Goal: Task Accomplishment & Management: Manage account settings

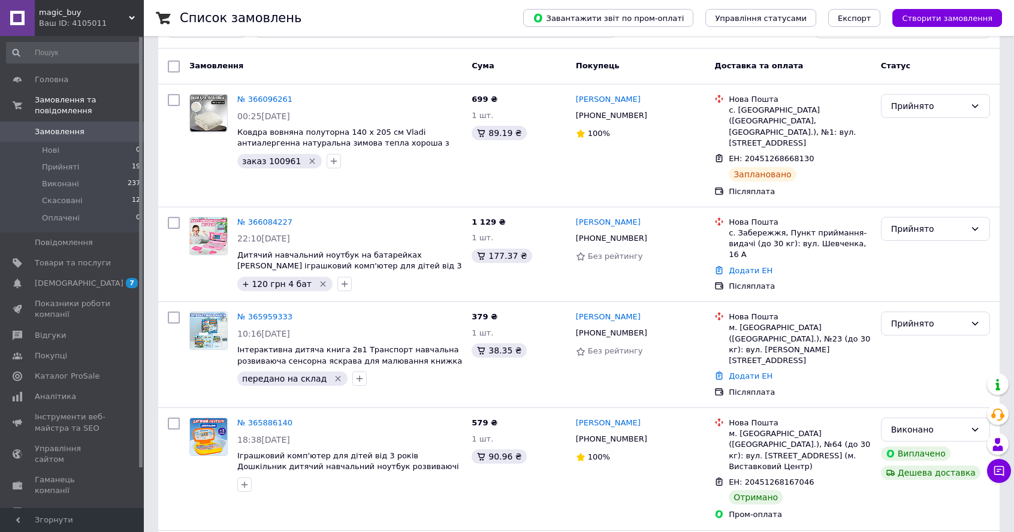
scroll to position [86, 0]
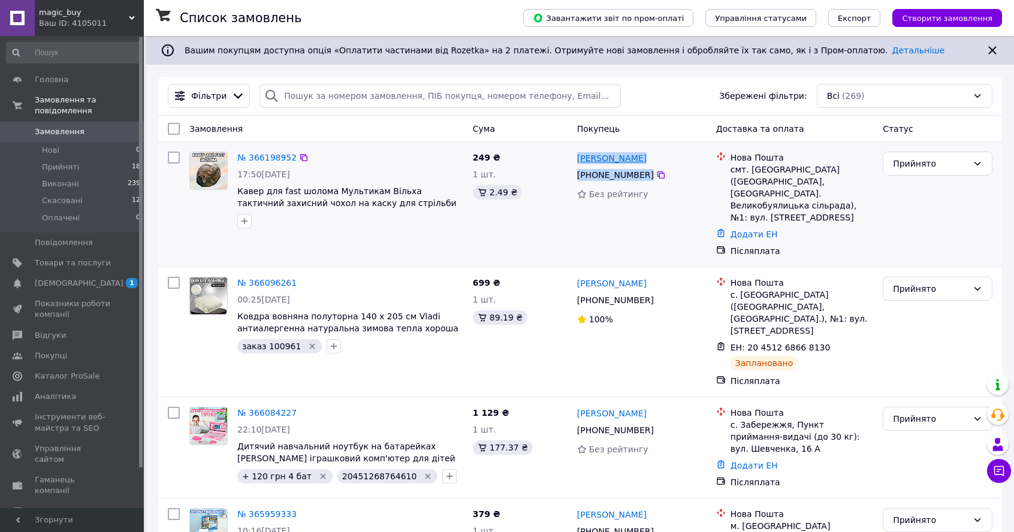
drag, startPoint x: 654, startPoint y: 173, endPoint x: 577, endPoint y: 158, distance: 78.7
click at [577, 158] on div "Сергій Захожий +380 97 838 47 32 Без рейтингу" at bounding box center [641, 204] width 139 height 115
copy div "Сергій Захожий +380 97 838 47 32"
click at [434, 247] on div "№ 366198952 17:50, 11.10.2025 Кавер для fast шолома Мультикам Вільха тактичний …" at bounding box center [326, 204] width 283 height 115
click at [659, 178] on icon at bounding box center [660, 174] width 7 height 7
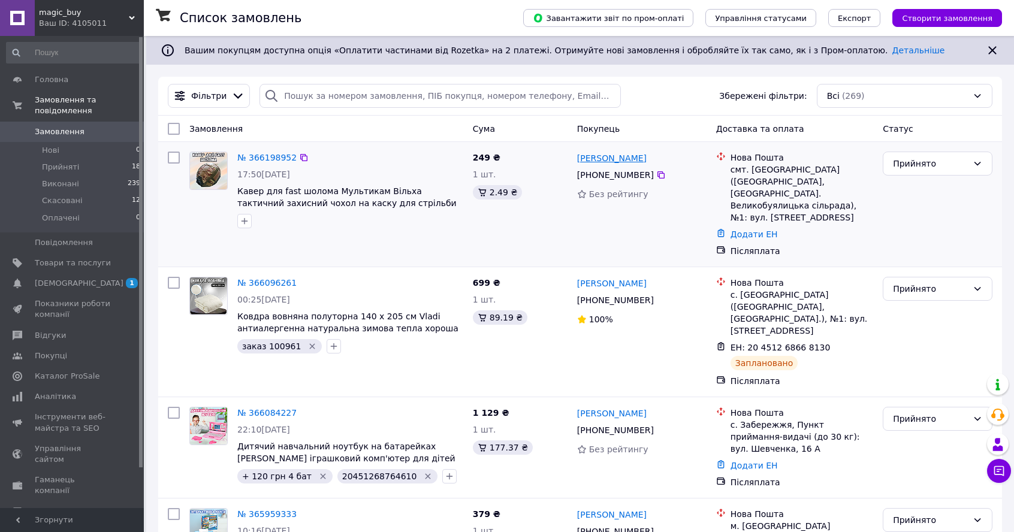
drag, startPoint x: 631, startPoint y: 161, endPoint x: 578, endPoint y: 160, distance: 53.3
click at [578, 160] on div "Сергій Захожий" at bounding box center [642, 157] width 132 height 15
copy link "Сергій Захожий"
click at [736, 229] on link "Додати ЕН" at bounding box center [753, 234] width 47 height 10
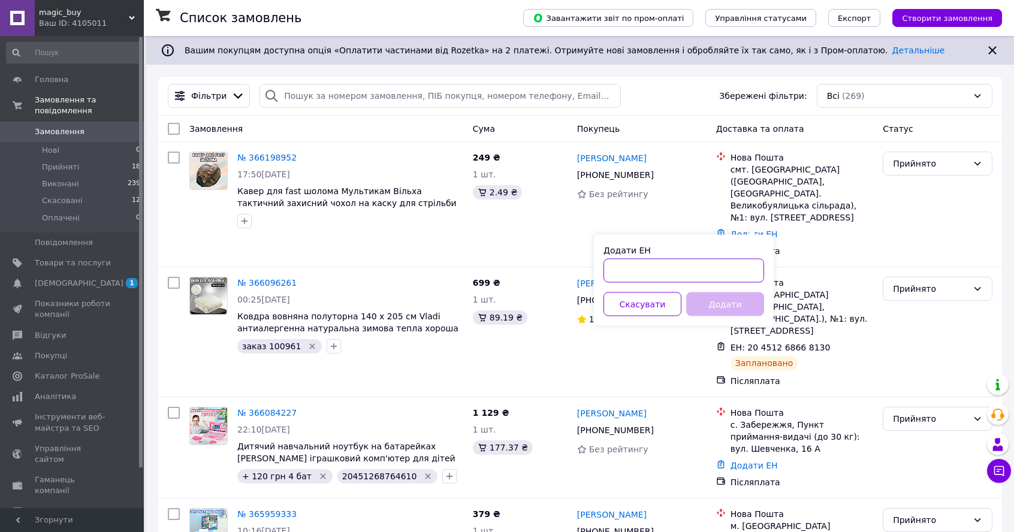
click at [744, 259] on input "Додати ЕН" at bounding box center [683, 271] width 161 height 24
paste input "20451269146873"
type input "20451269146873"
click at [736, 308] on button "Додати" at bounding box center [725, 304] width 78 height 24
